Goal: Task Accomplishment & Management: Complete application form

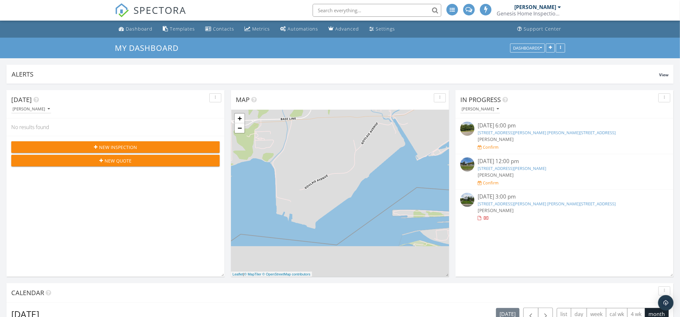
click at [104, 147] on span "New Inspection" at bounding box center [118, 147] width 38 height 7
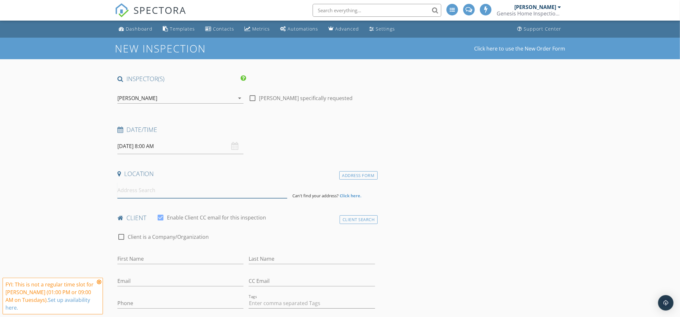
click at [164, 187] on input at bounding box center [202, 190] width 170 height 16
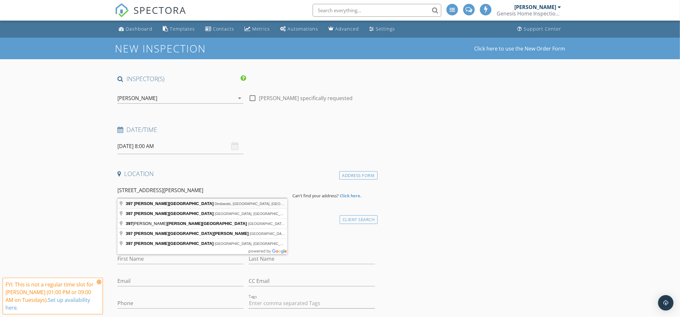
type input "397 Smith Road, Desbarats, ON, Canada"
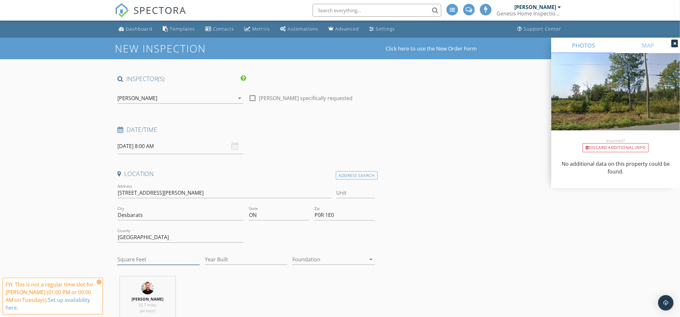
click at [160, 255] on input "Square Feet" at bounding box center [158, 259] width 82 height 11
type input "1200"
click at [231, 263] on input "Year Built" at bounding box center [246, 259] width 82 height 11
type input "1965"
click at [308, 260] on div at bounding box center [328, 259] width 73 height 10
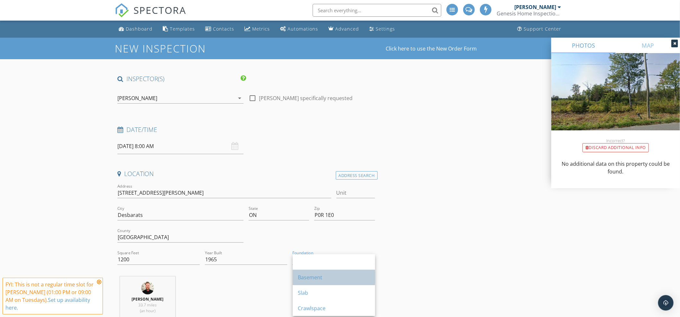
click at [313, 276] on div "Basement" at bounding box center [334, 277] width 72 height 8
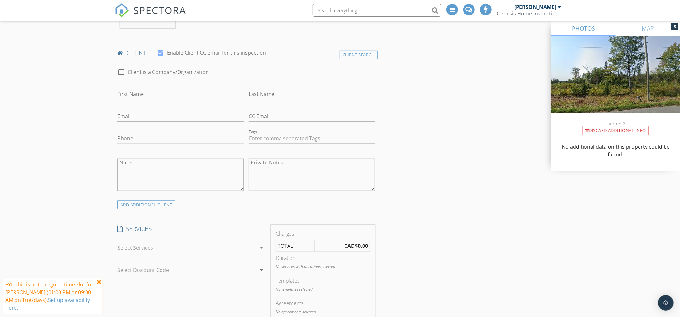
scroll to position [343, 0]
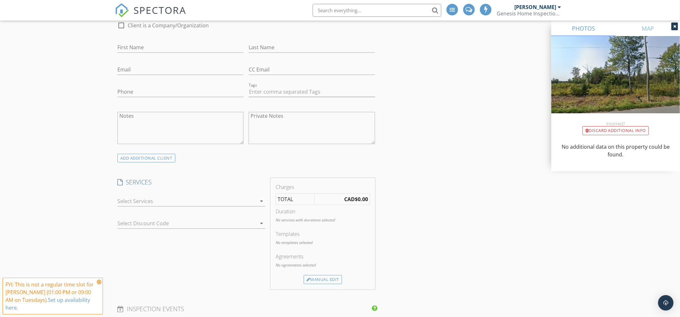
click at [178, 202] on div at bounding box center [186, 201] width 139 height 10
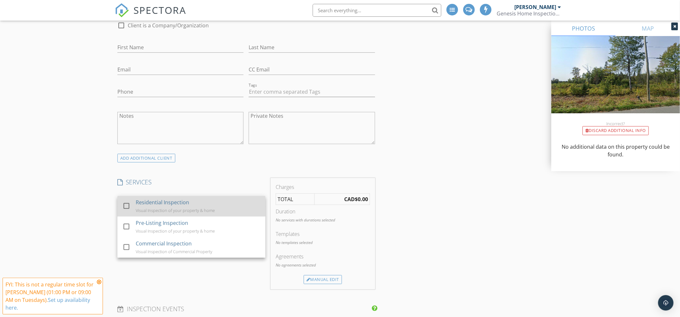
click at [177, 205] on div "Residential Inspection" at bounding box center [162, 202] width 53 height 8
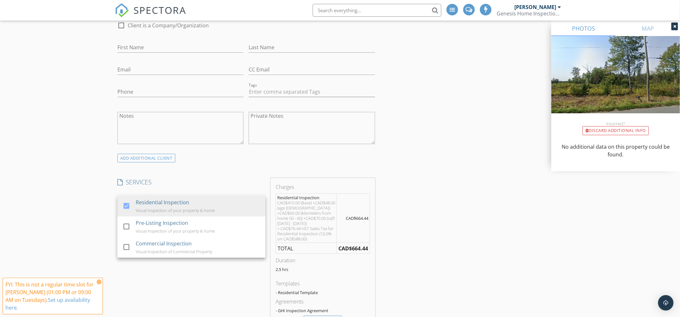
click at [438, 214] on div "INSPECTOR(S) check_box David Myhill PRIMARY David Myhill arrow_drop_down check_…" at bounding box center [340, 314] width 450 height 1165
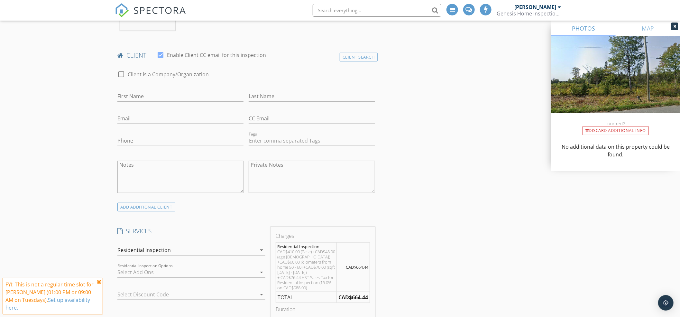
scroll to position [257, 0]
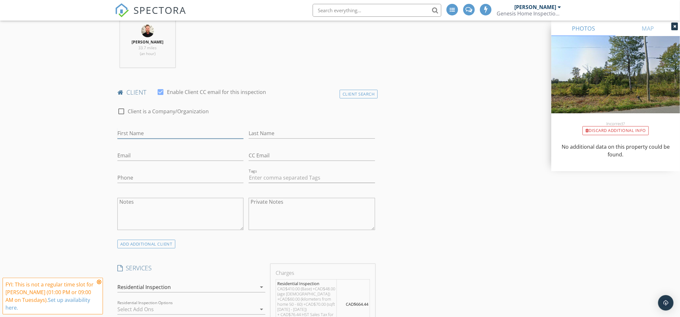
click at [160, 136] on input "First Name" at bounding box center [180, 133] width 126 height 11
type input "[PERSON_NAME]"
click at [171, 150] on input "Email" at bounding box center [180, 155] width 126 height 11
type input "[EMAIL_ADDRESS][DOMAIN_NAME]"
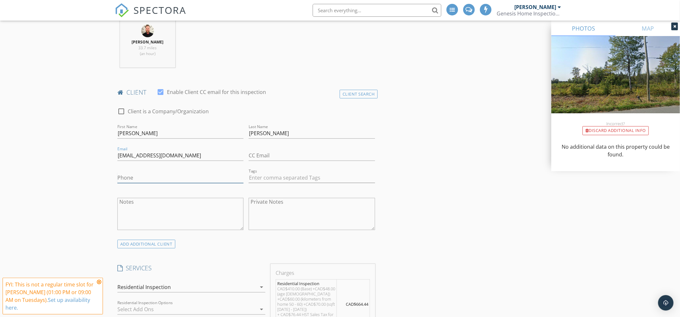
click at [198, 173] on input "Phone" at bounding box center [180, 177] width 126 height 11
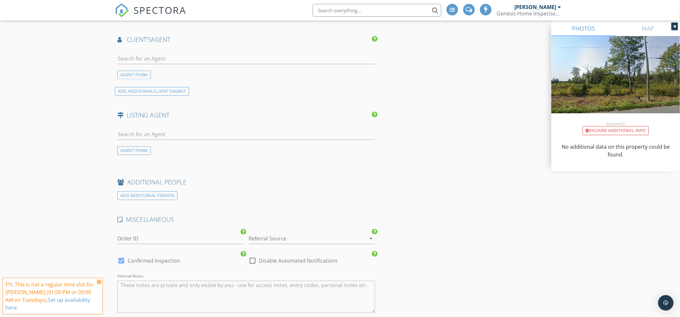
scroll to position [857, 0]
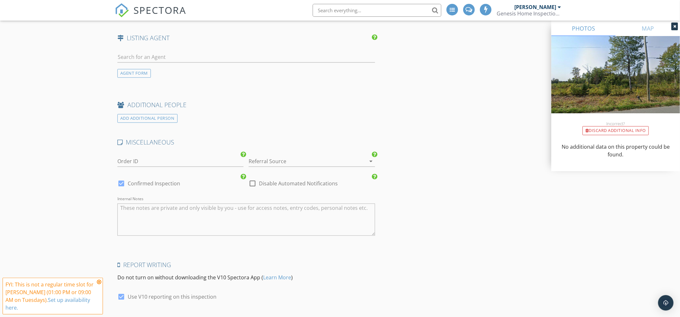
type input "[PHONE_NUMBER]"
click at [142, 185] on label "Confirmed Inspection" at bounding box center [154, 183] width 52 height 6
checkbox input "false"
checkbox input "true"
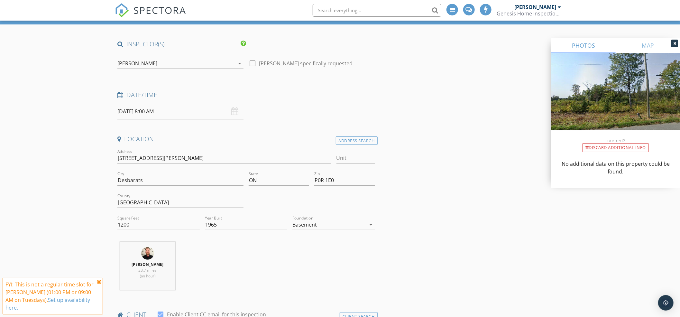
scroll to position [0, 0]
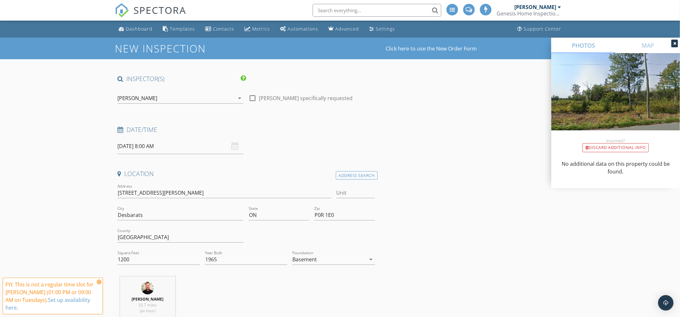
click at [170, 149] on input "30/09/2025 8:00 AM" at bounding box center [180, 146] width 126 height 16
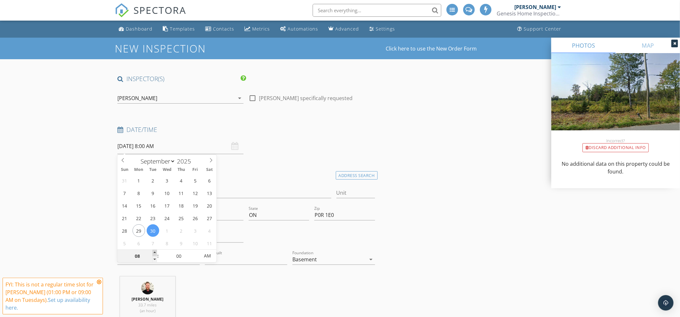
type input "09"
type input "30/09/2025 9:00 AM"
click at [155, 252] on span at bounding box center [154, 253] width 5 height 6
type input "10"
type input "30/09/2025 10:00 AM"
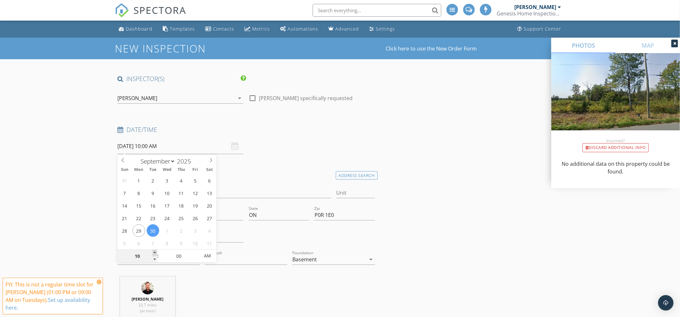
click at [155, 252] on span at bounding box center [154, 253] width 5 height 6
type input "11"
type input "30/09/2025 11:00 AM"
click at [155, 252] on span at bounding box center [154, 253] width 5 height 6
type input "12"
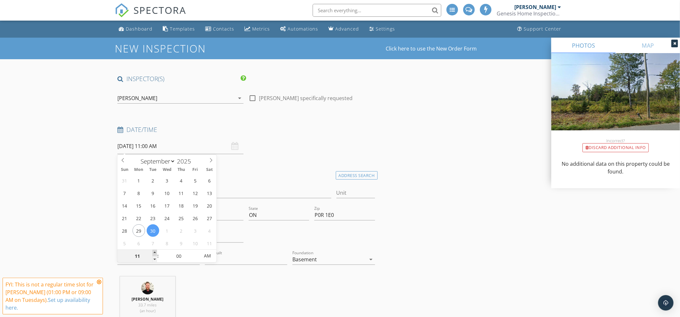
type input "30/09/2025 12:00 PM"
click at [155, 252] on span at bounding box center [154, 253] width 5 height 6
type input "01"
type input "30/09/2025 1:00 PM"
click at [155, 252] on span at bounding box center [154, 253] width 5 height 6
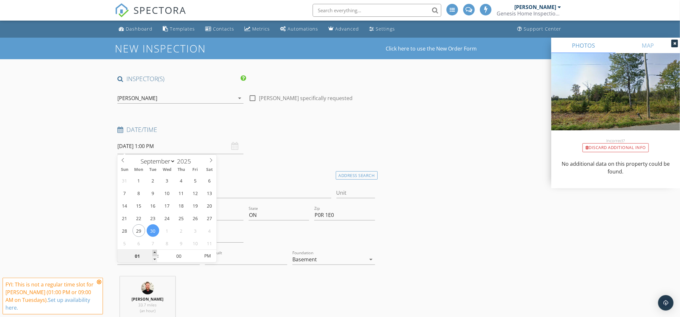
type input "02"
type input "30/09/2025 2:00 PM"
click at [155, 252] on span at bounding box center [154, 253] width 5 height 6
type input "03"
type input "30/09/2025 3:00 PM"
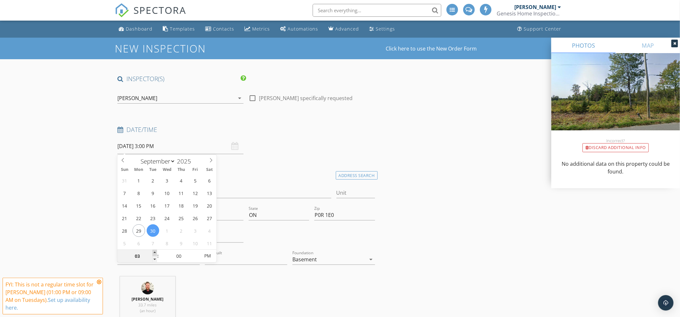
click at [155, 252] on span at bounding box center [154, 253] width 5 height 6
type input "04"
type input "30/09/2025 4:00 PM"
click at [155, 252] on span at bounding box center [154, 253] width 5 height 6
type input "05"
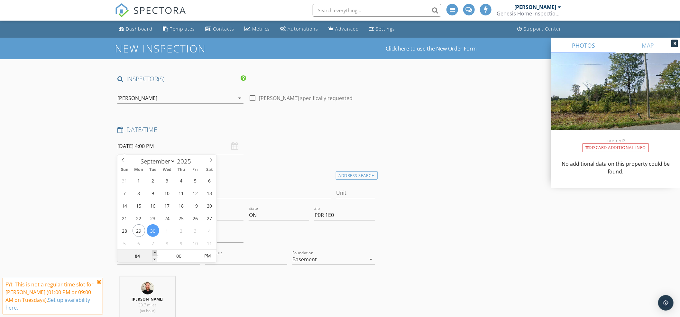
type input "30/09/2025 5:00 PM"
click at [155, 252] on span at bounding box center [154, 253] width 5 height 6
type input "06"
type input "[DATE] 6:00 PM"
click at [155, 252] on span at bounding box center [154, 253] width 5 height 6
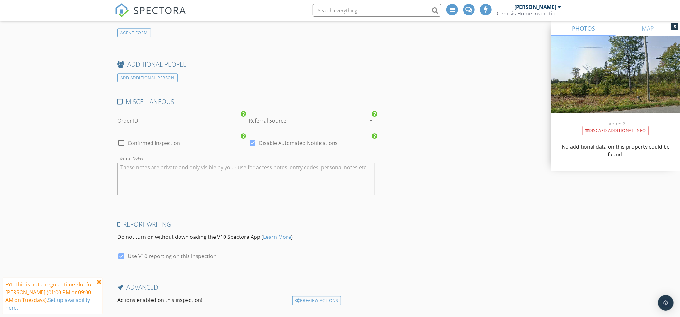
scroll to position [939, 0]
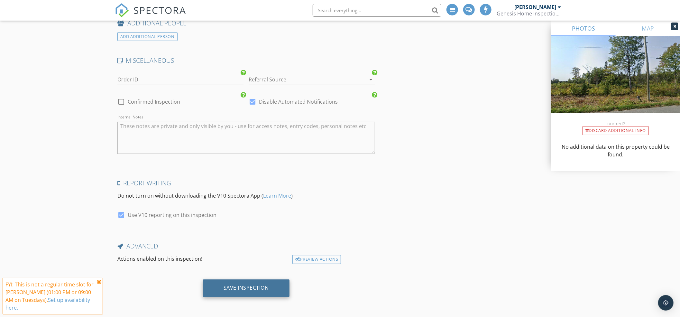
click at [259, 286] on div "Save Inspection" at bounding box center [246, 287] width 45 height 6
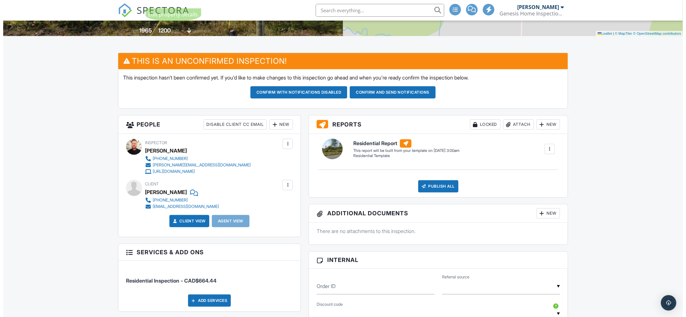
scroll to position [171, 0]
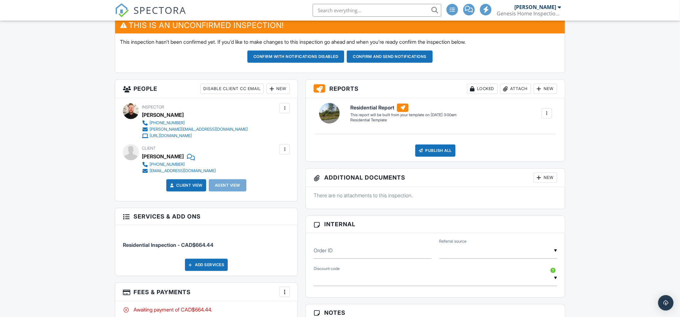
click at [281, 149] on div at bounding box center [284, 149] width 10 height 10
click at [272, 167] on li "Edit" at bounding box center [269, 169] width 33 height 16
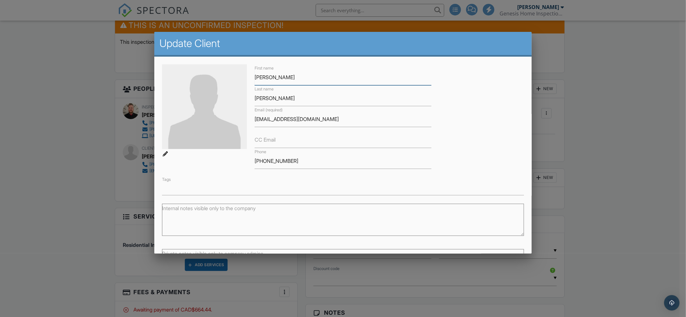
click at [255, 75] on input "[PERSON_NAME]" at bounding box center [343, 77] width 177 height 16
type input "[PERSON_NAME]"
click at [255, 101] on input "[PERSON_NAME]" at bounding box center [343, 98] width 177 height 16
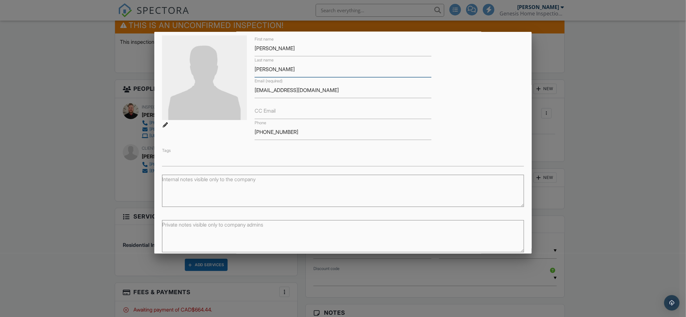
scroll to position [57, 0]
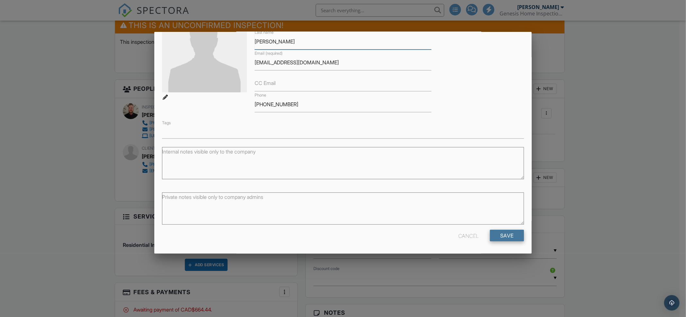
type input "[PERSON_NAME]"
click at [493, 239] on input "Save" at bounding box center [507, 236] width 34 height 12
